Goal: Find specific page/section: Find specific page/section

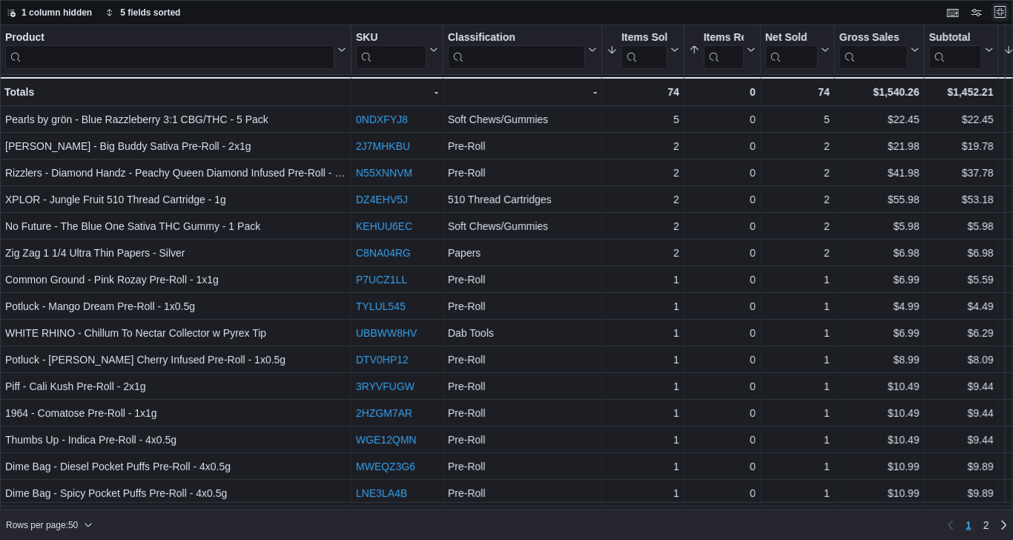
click at [1002, 17] on button "Exit fullscreen" at bounding box center [1000, 12] width 18 height 18
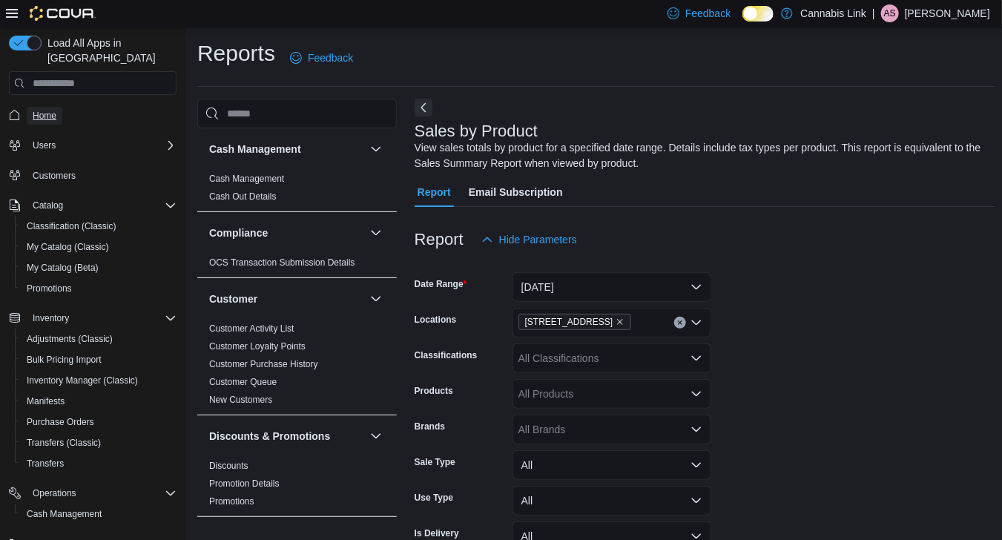
click at [48, 110] on span "Home" at bounding box center [45, 116] width 24 height 12
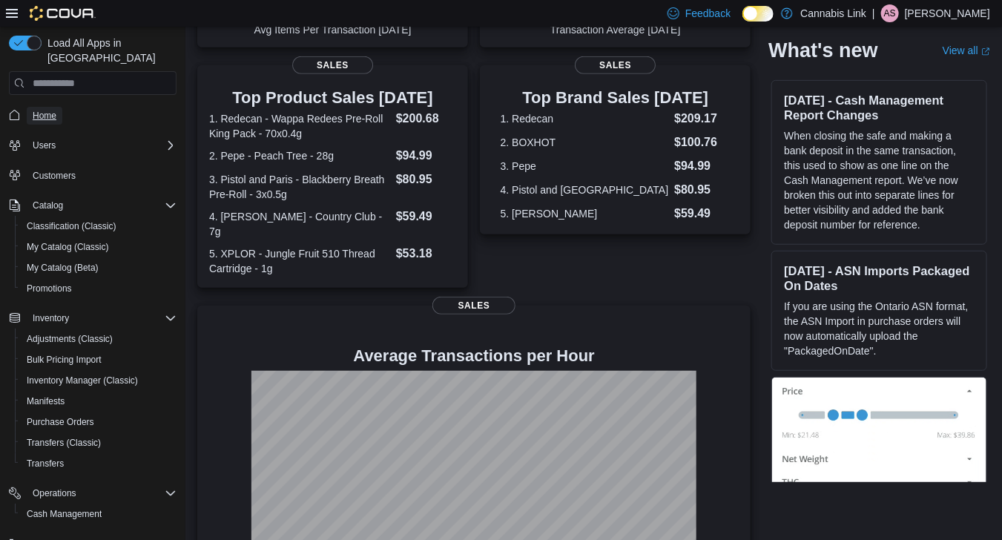
scroll to position [337, 0]
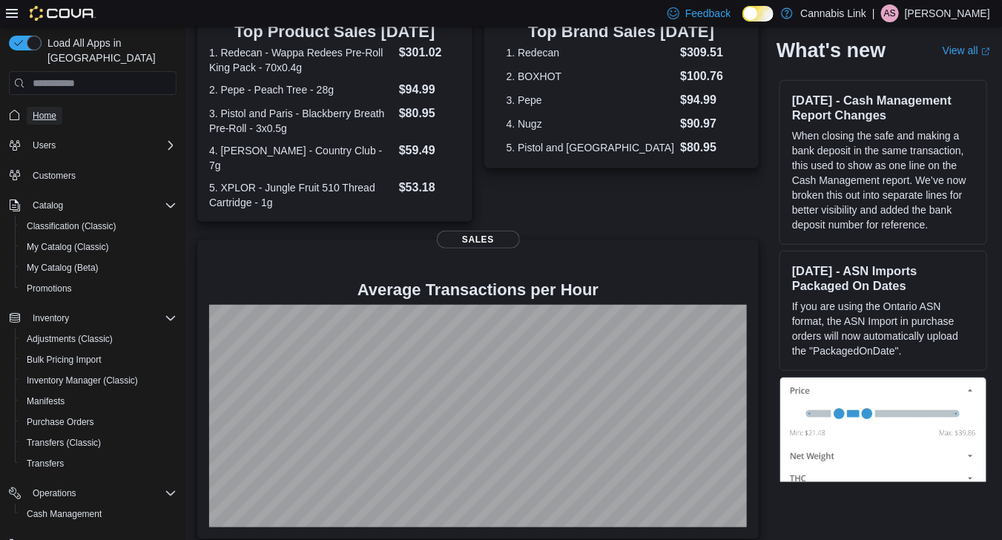
click at [3, 104] on button "Home" at bounding box center [92, 115] width 179 height 22
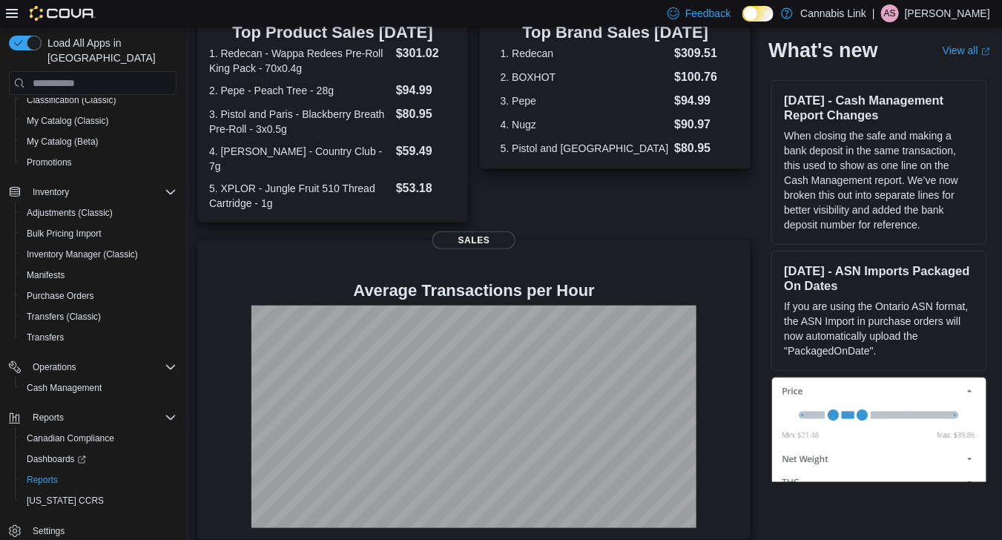
scroll to position [0, 0]
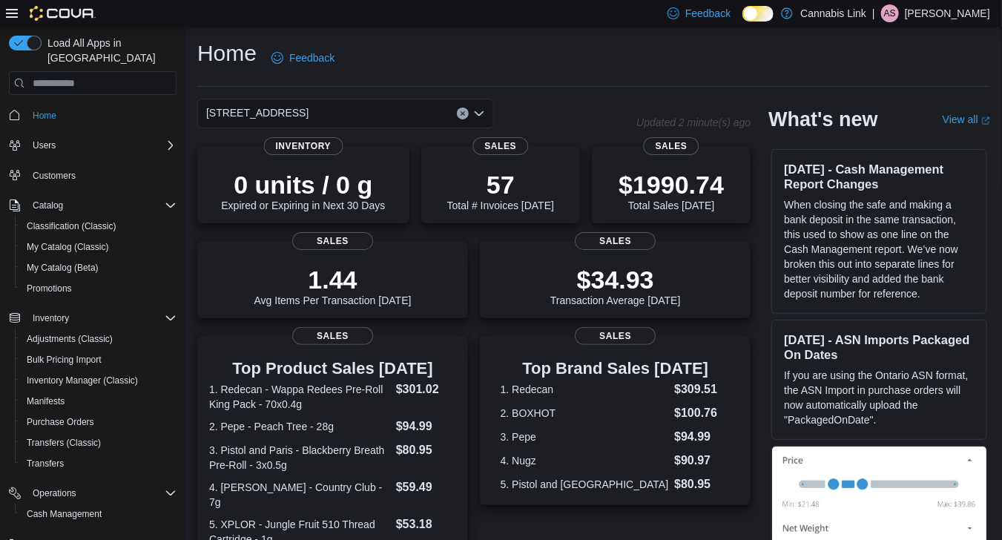
click at [487, 117] on div "[STREET_ADDRESS]" at bounding box center [345, 114] width 297 height 30
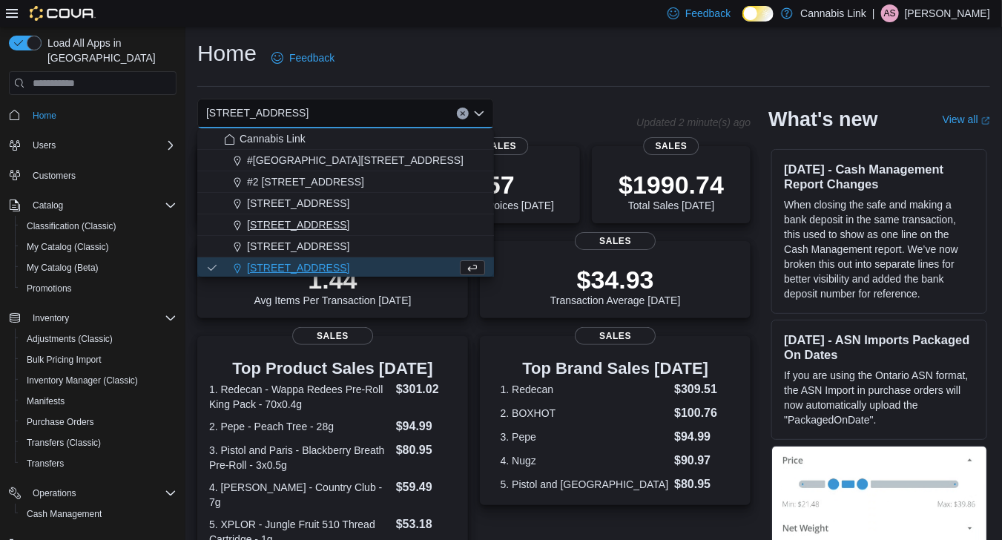
click at [369, 225] on div "1295 Highbury Ave N" at bounding box center [354, 224] width 261 height 15
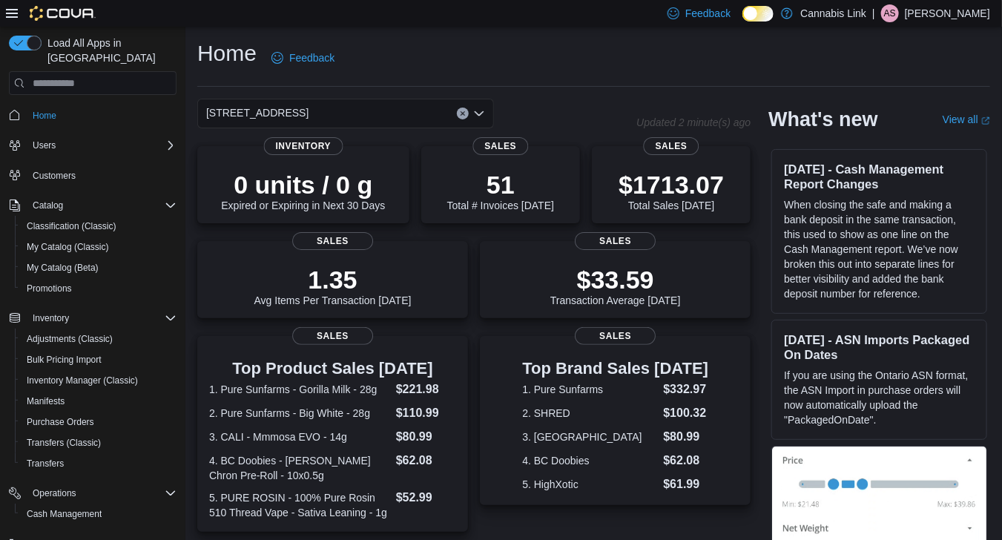
click at [473, 116] on icon "Open list of options" at bounding box center [479, 114] width 12 height 12
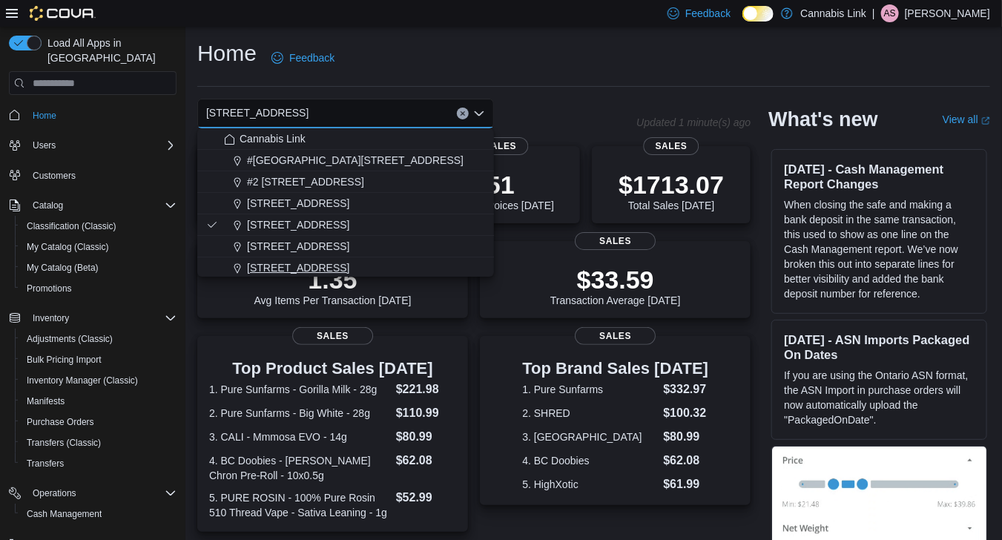
click at [383, 267] on div "[STREET_ADDRESS]" at bounding box center [354, 267] width 261 height 15
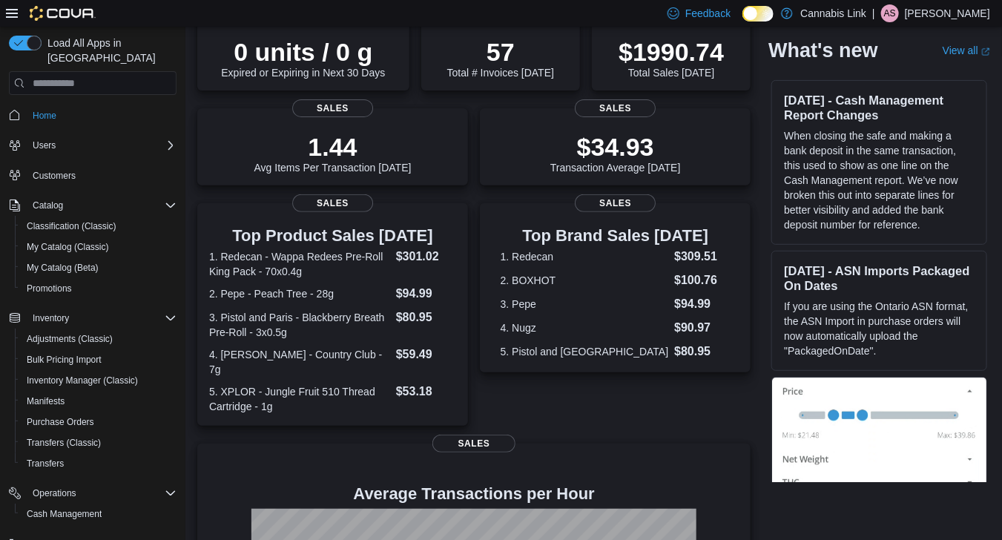
scroll to position [132, 0]
